Goal: Task Accomplishment & Management: Manage account settings

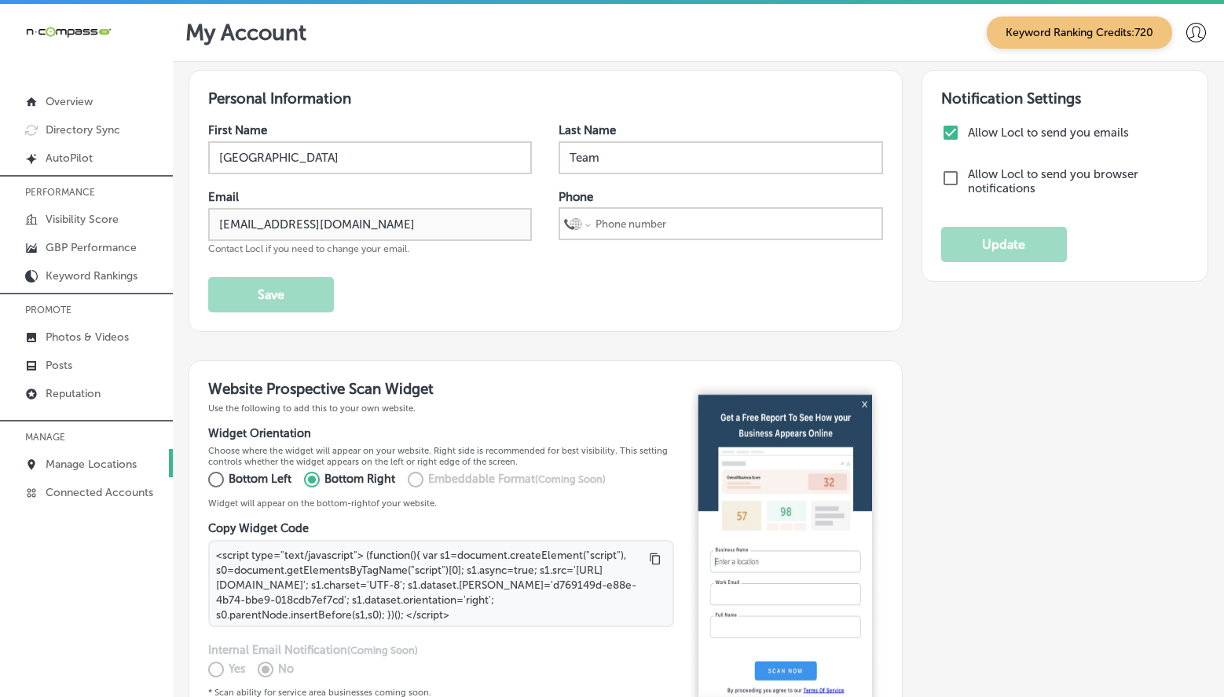
click at [89, 458] on p "Manage Locations" at bounding box center [91, 464] width 91 height 13
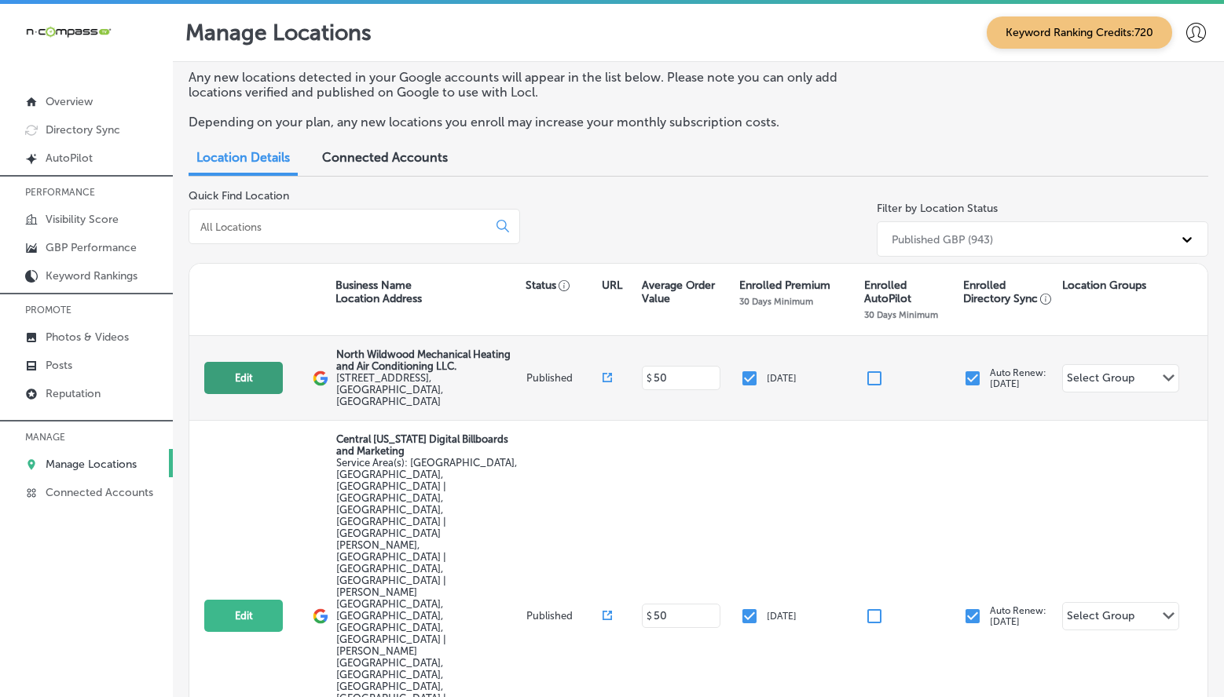
click at [255, 373] on button "Edit" at bounding box center [243, 378] width 79 height 32
select select "US"
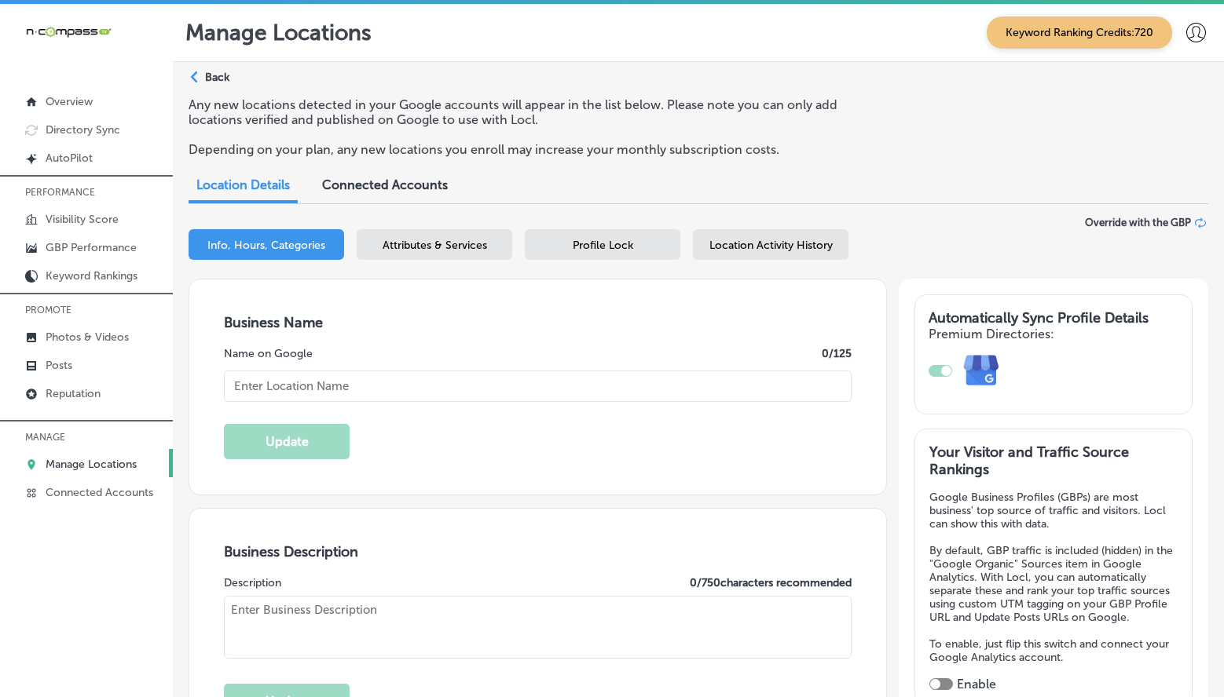
type input "[PHONE_NUMBER]"
type textarea "North Wildwood Mechanical Heating and Air Conditioning LLC is a family-owned HV…"
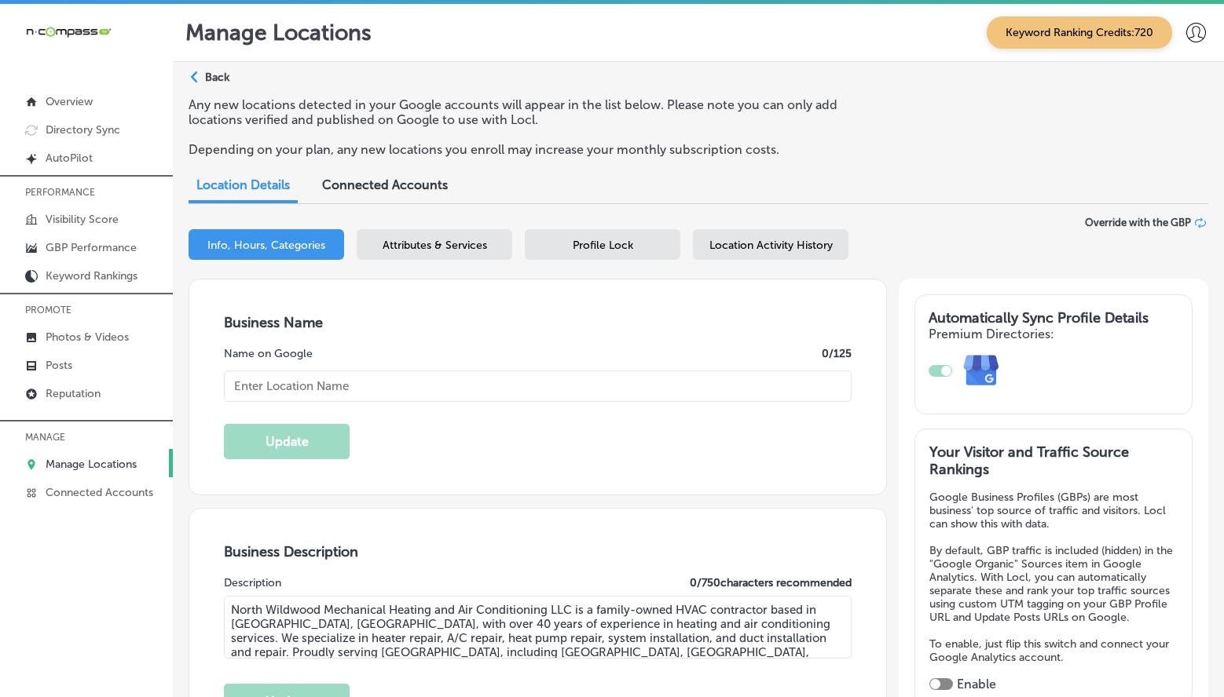
type input "[URL][DOMAIN_NAME]"
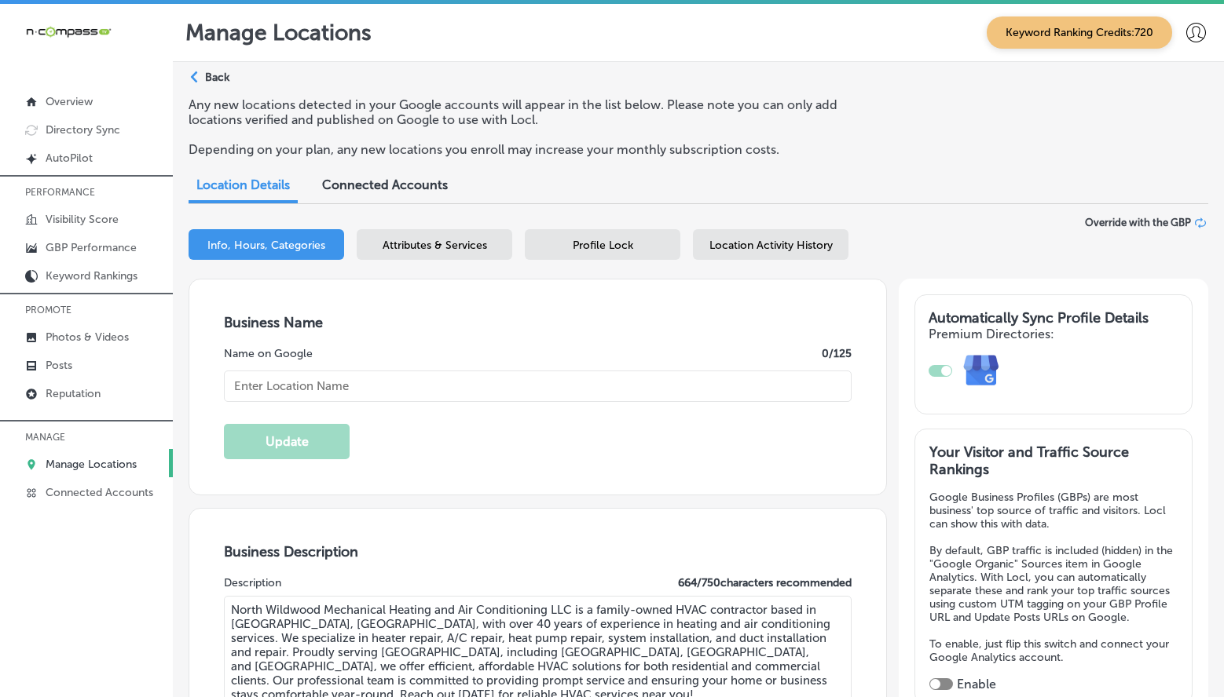
checkbox input "true"
type input "351 Ranger Road"
type input "Unit 3"
type input "Rio Grande"
type input "08242"
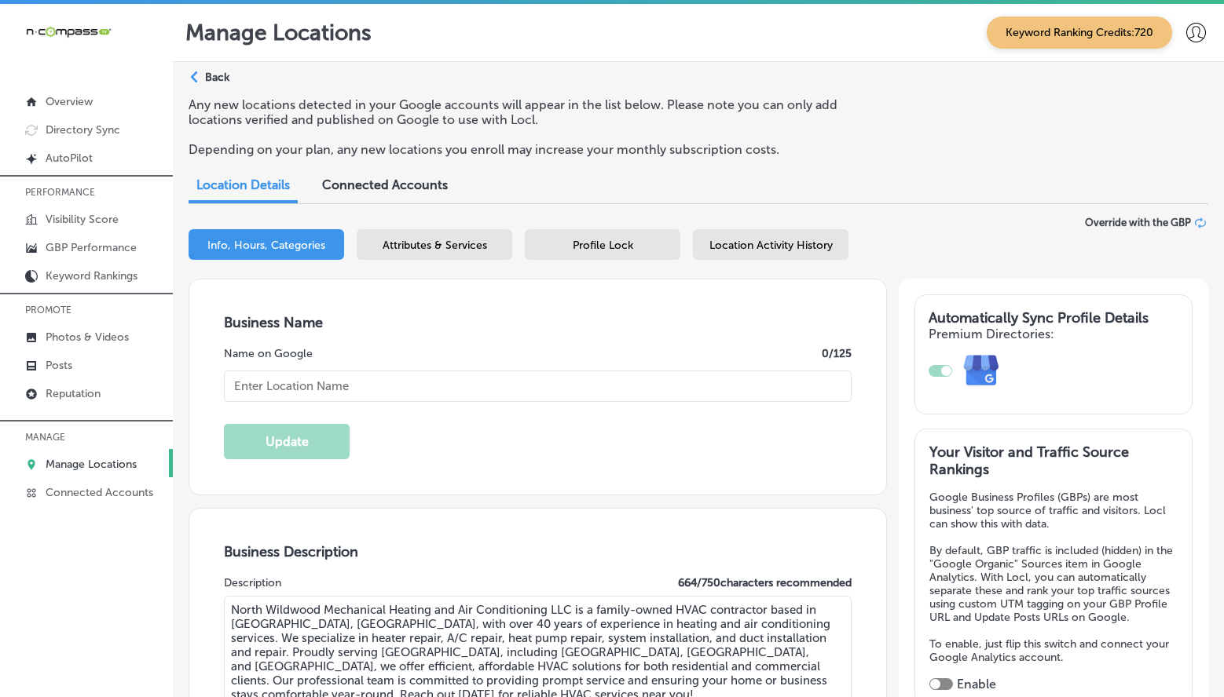
type input "US"
type input "North Wildwood Mechanical Heating and Air Conditioning LLC."
click at [587, 246] on span "Profile Lock" at bounding box center [603, 245] width 60 height 13
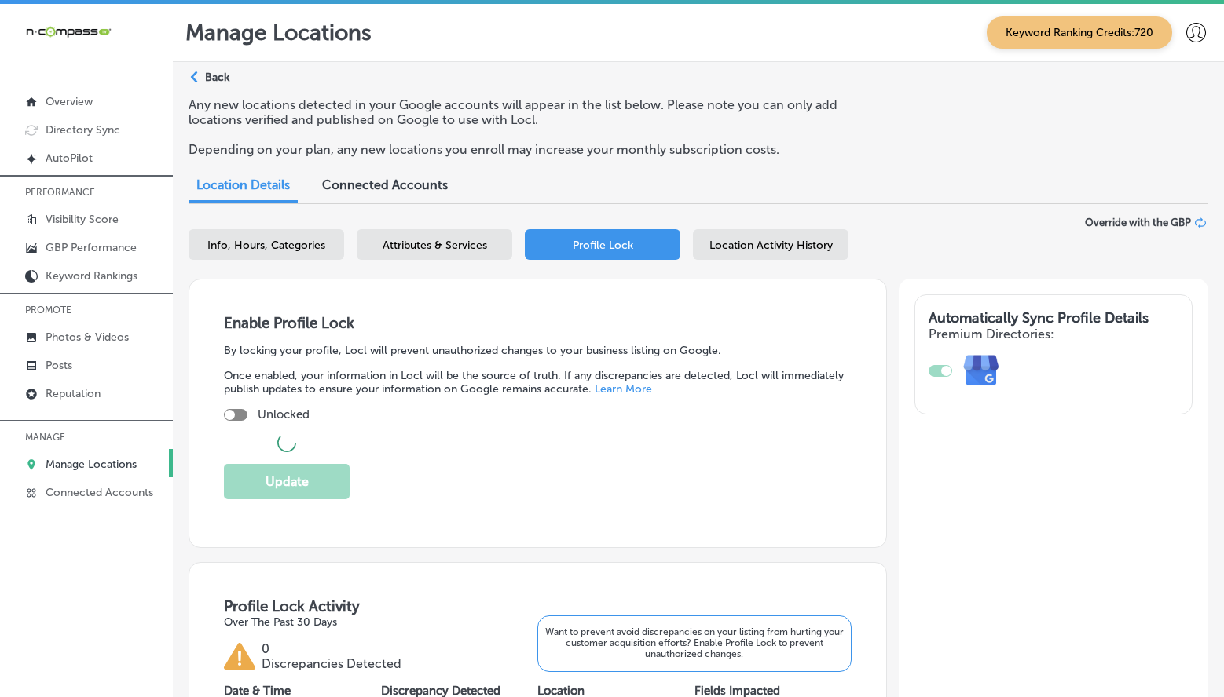
checkbox input "true"
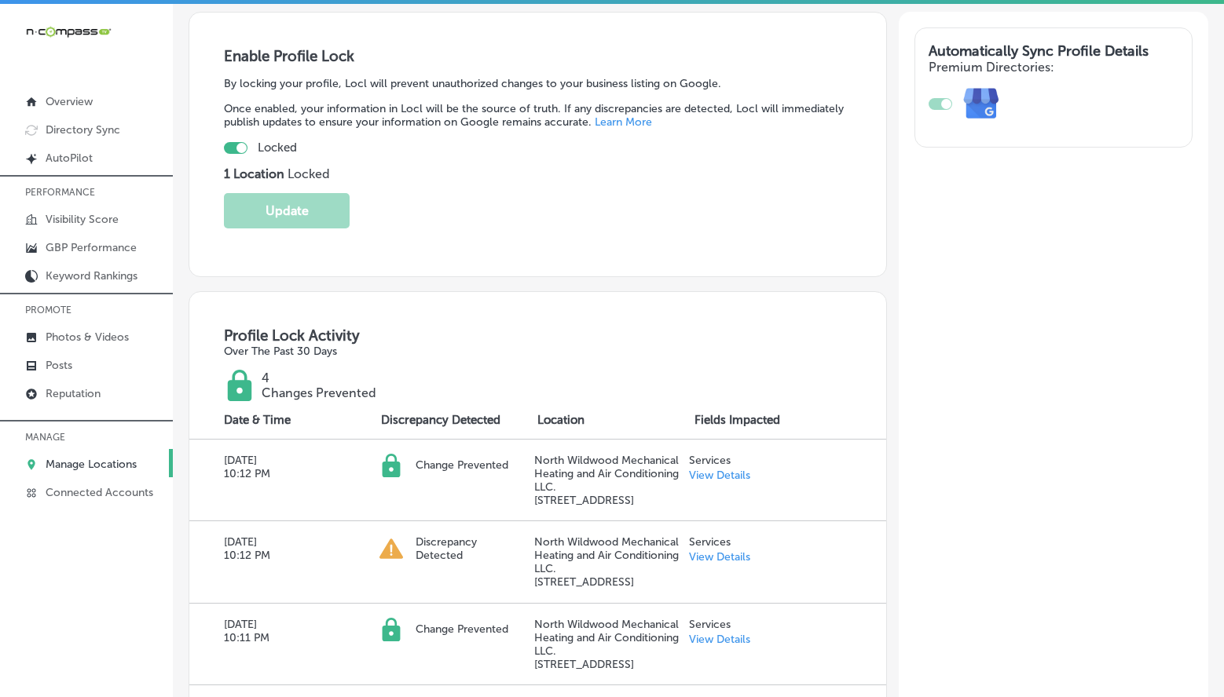
scroll to position [268, 0]
click at [510, 177] on p "1 Location Locked" at bounding box center [537, 173] width 627 height 15
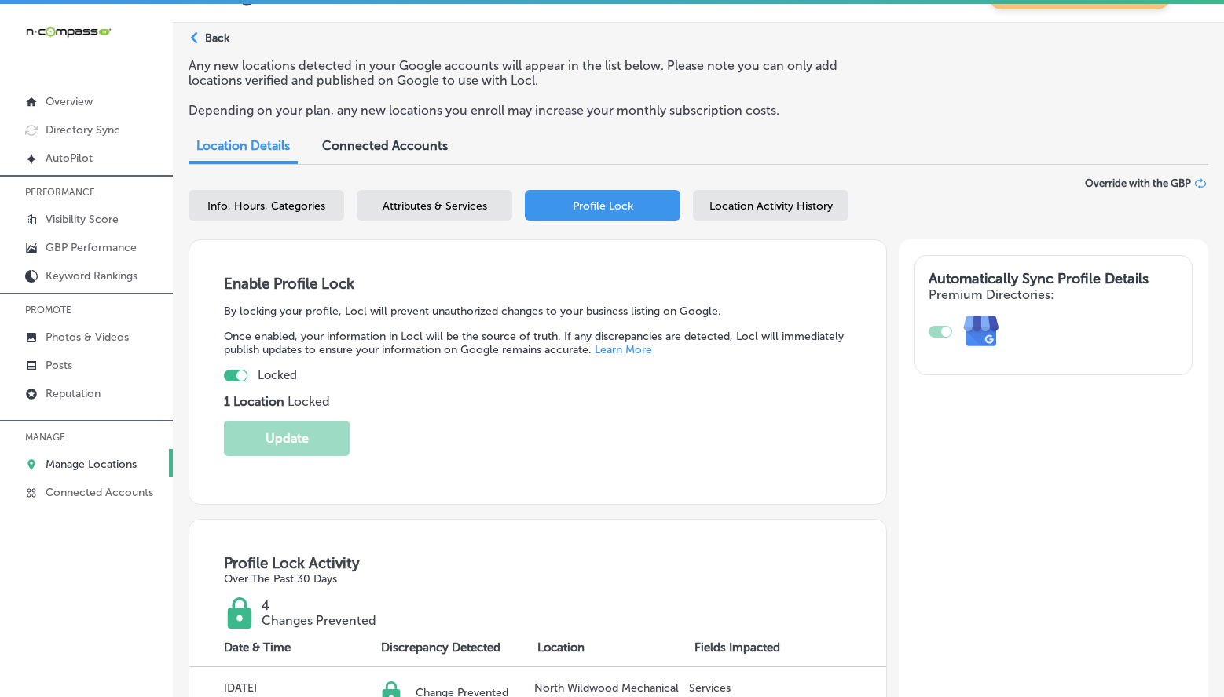
scroll to position [0, 0]
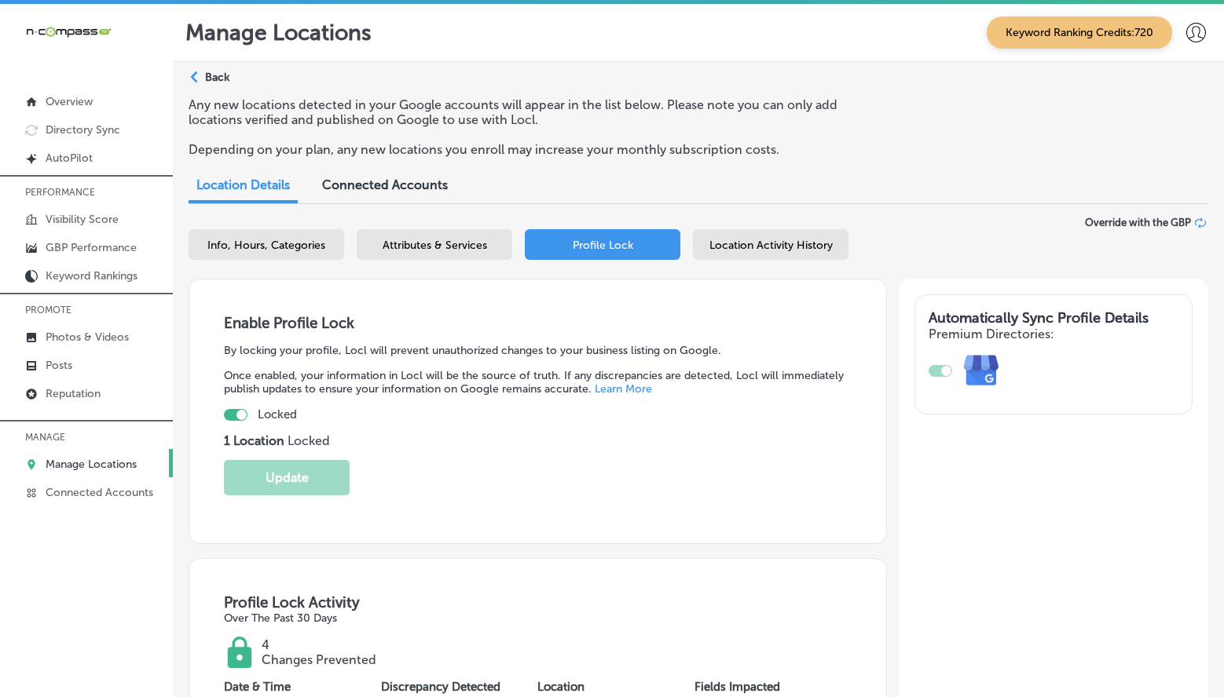
click at [413, 239] on span "Attributes & Services" at bounding box center [434, 245] width 104 height 13
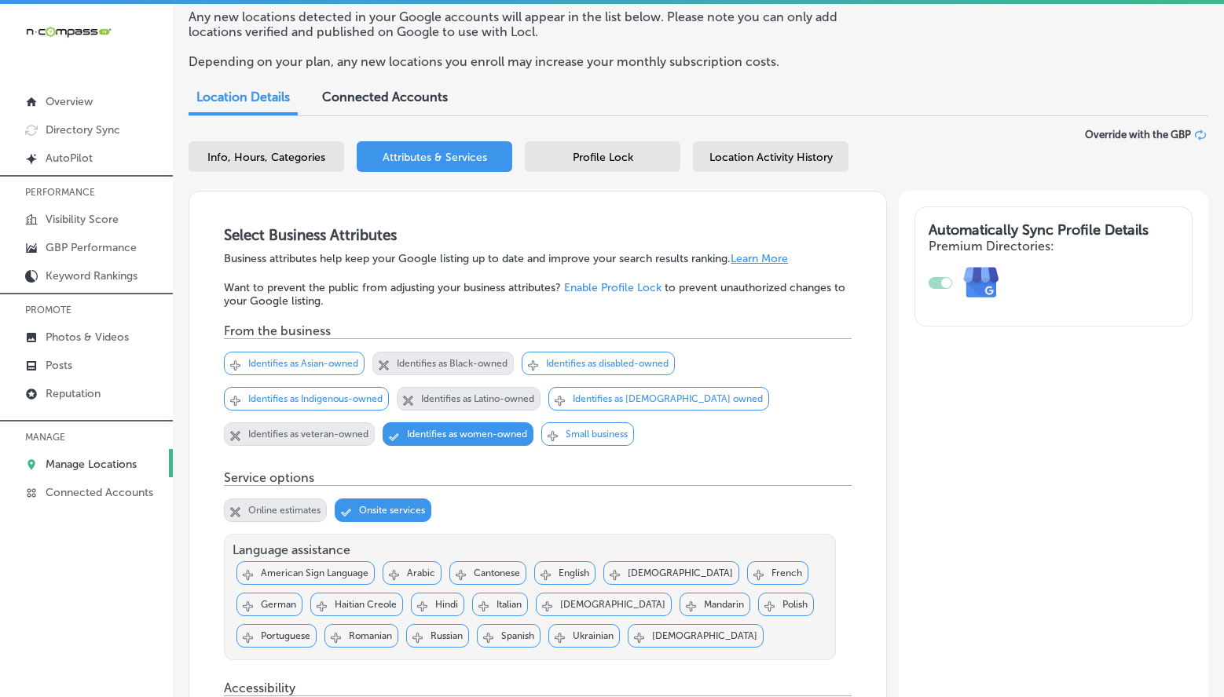
scroll to position [74, 0]
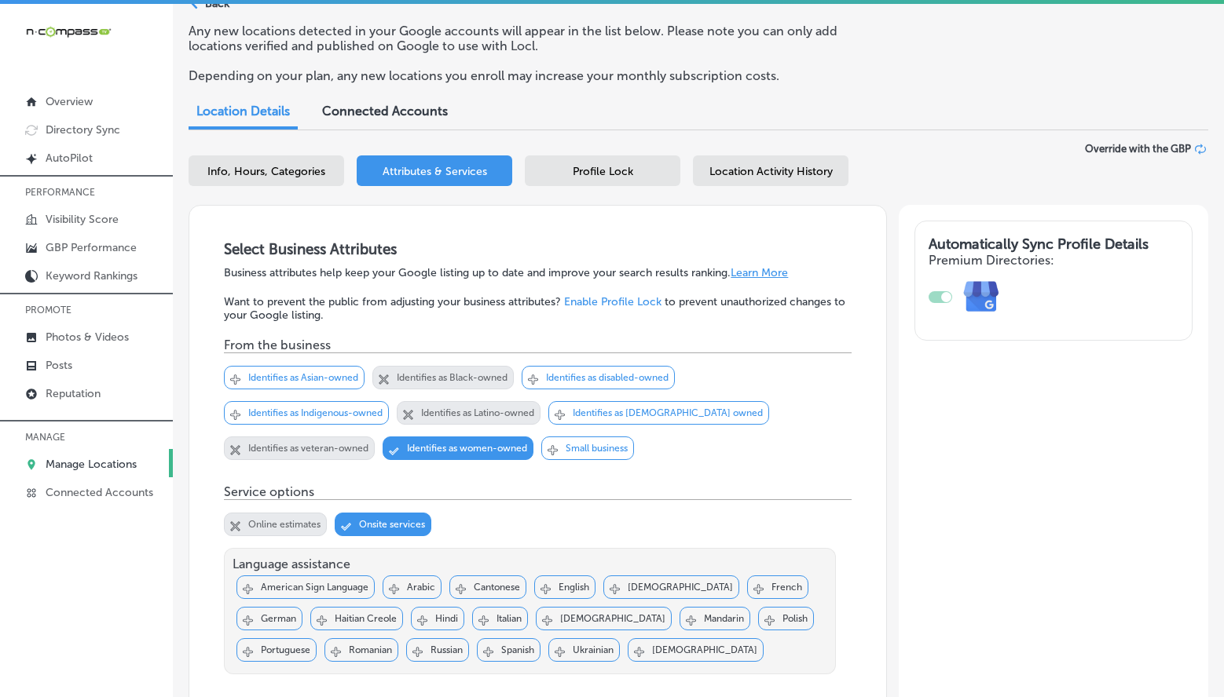
click at [323, 167] on span "Info, Hours, Categories" at bounding box center [266, 171] width 118 height 13
select select "US"
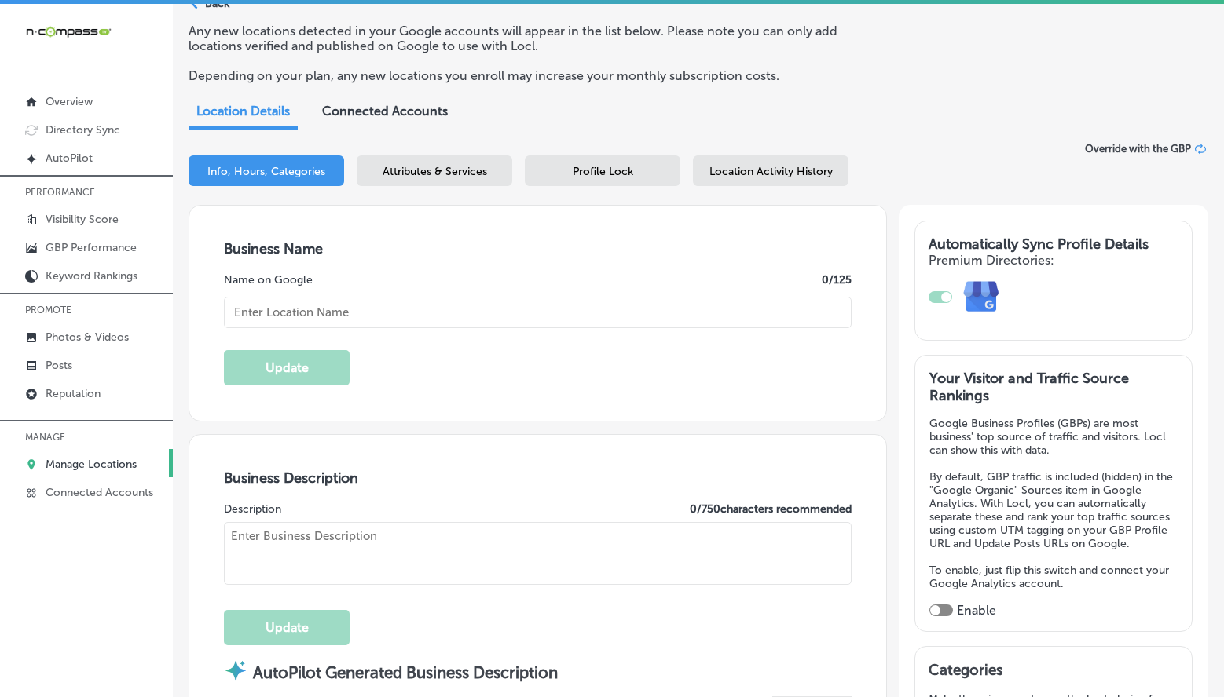
type input "North Wildwood Mechanical Heating and Air Conditioning LLC."
checkbox input "true"
type input "351 Ranger Road"
type input "Unit 3"
type input "Rio Grande"
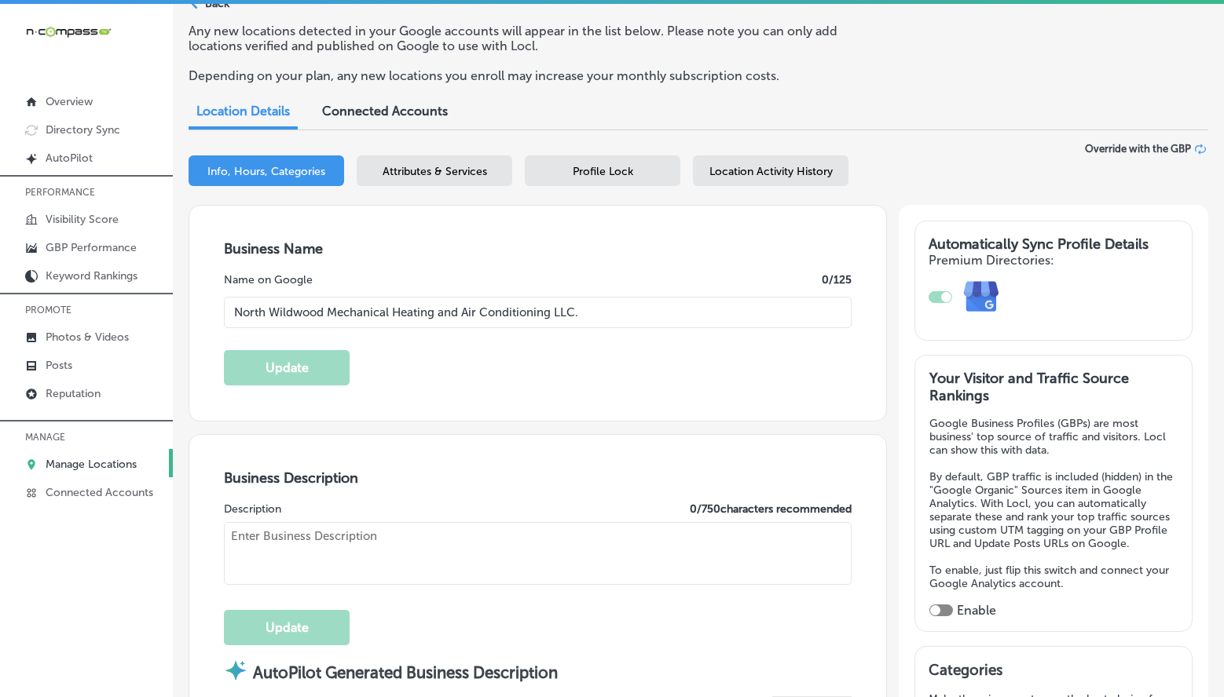
type input "08242"
type input "US"
type input "http://www.nwwmechanical.com/"
type textarea "North Wildwood Mechanical Heating and Air Conditioning LLC is a family-owned HV…"
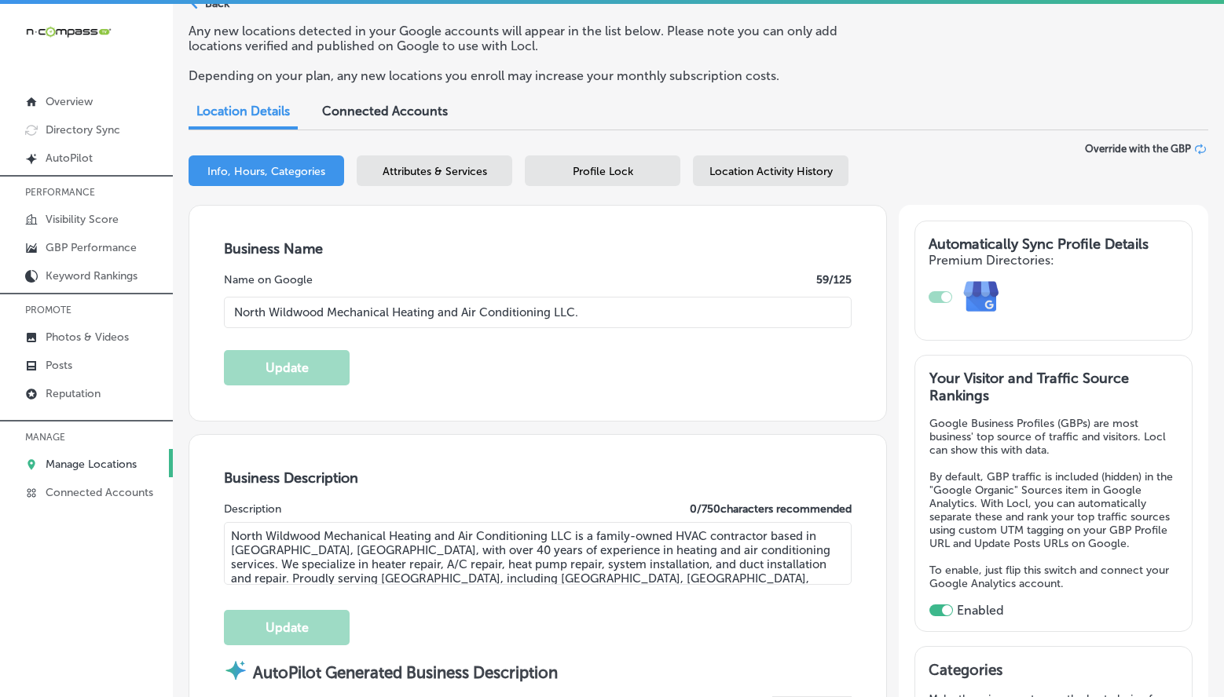
type input "+1 609 305 4259"
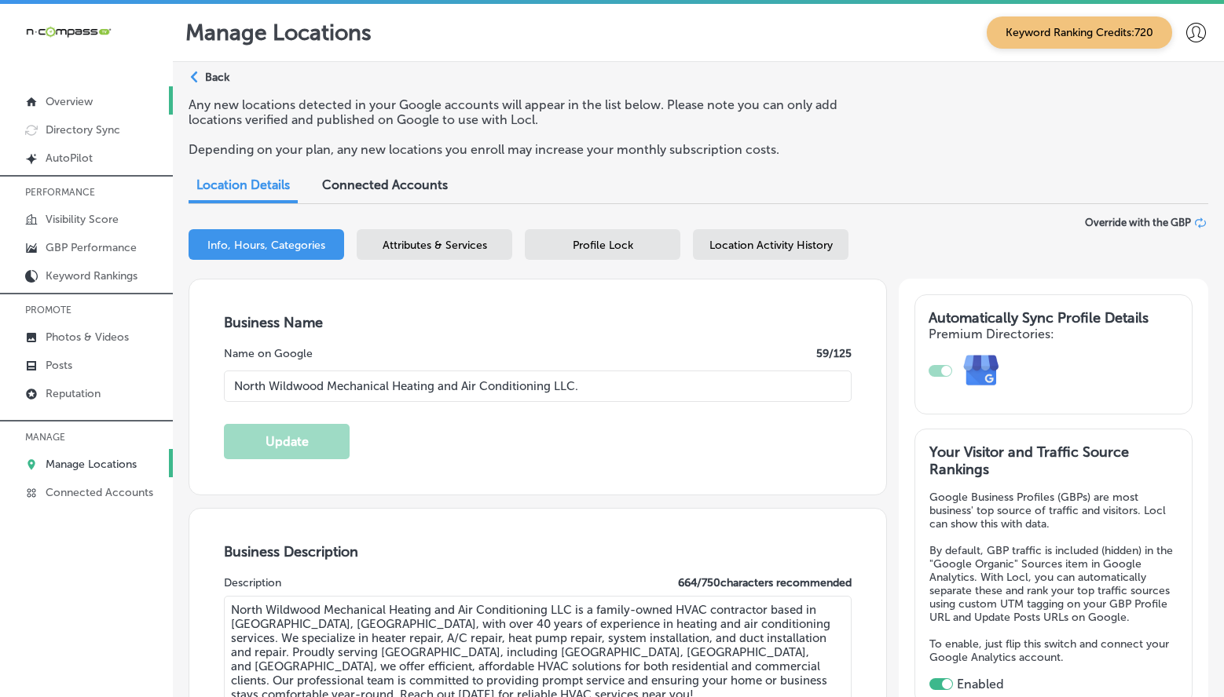
click at [90, 106] on p "Overview" at bounding box center [69, 101] width 47 height 13
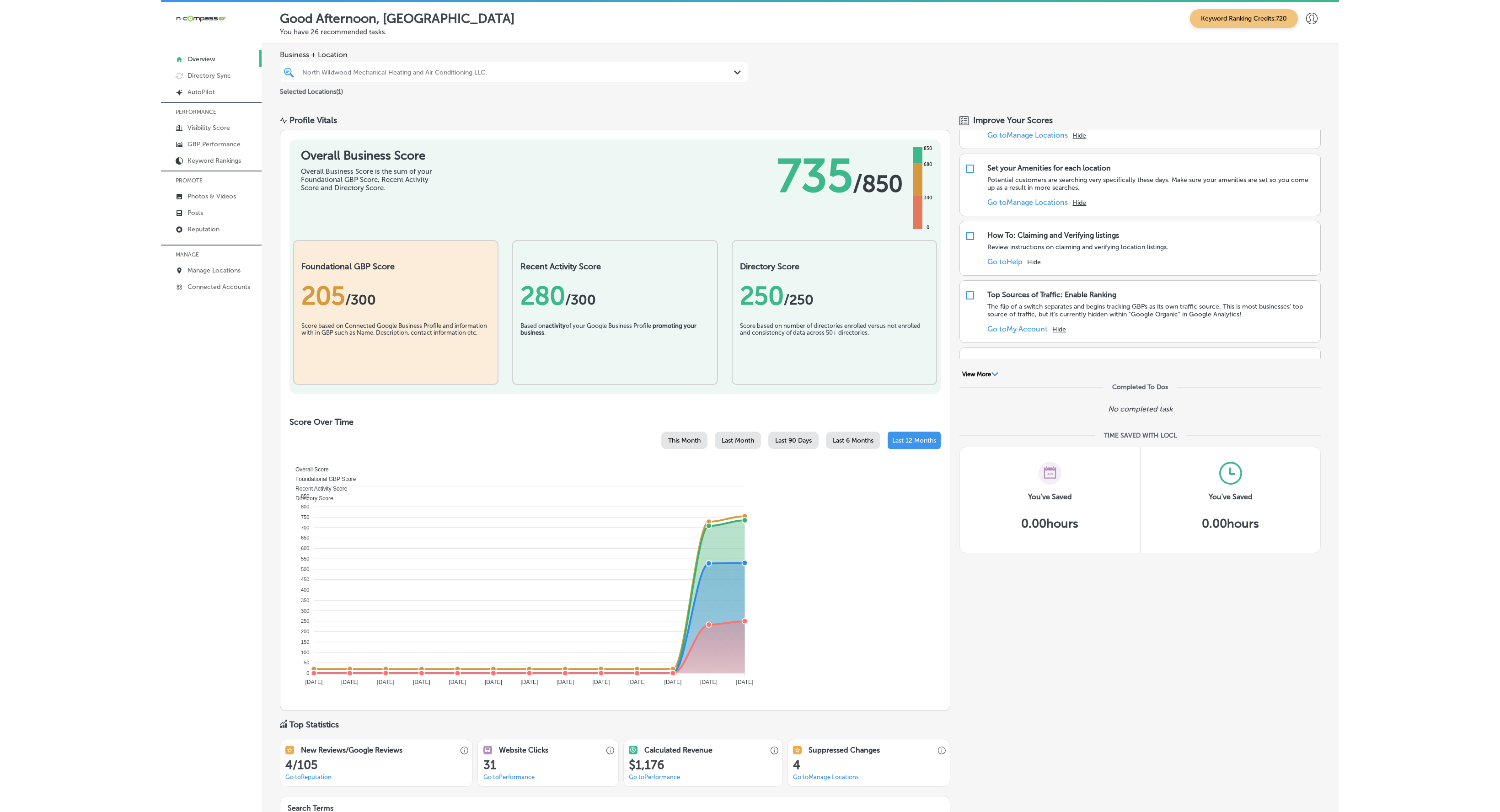
scroll to position [147, 0]
